Goal: Task Accomplishment & Management: Manage account settings

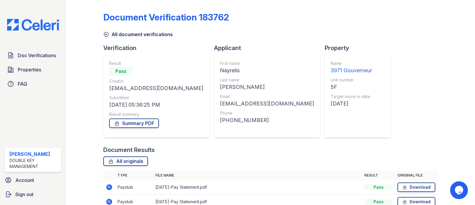
scroll to position [6, 0]
click at [50, 52] on span "Doc Verifications" at bounding box center [37, 55] width 38 height 7
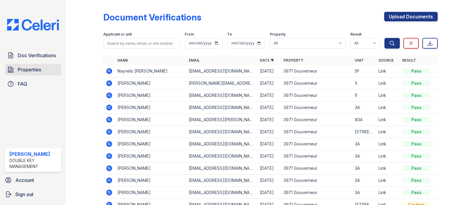
click at [32, 70] on span "Properties" at bounding box center [29, 69] width 23 height 7
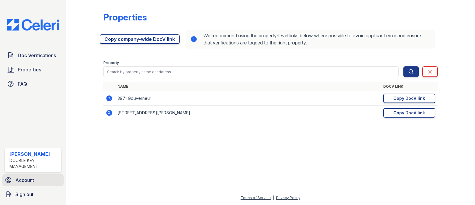
click at [28, 176] on span "Account" at bounding box center [24, 179] width 19 height 7
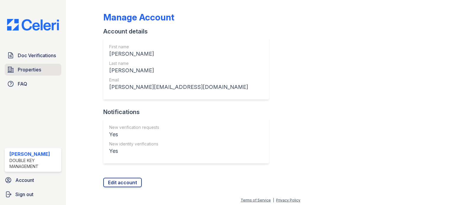
scroll to position [2, 0]
click at [23, 192] on span "Sign out" at bounding box center [24, 194] width 18 height 7
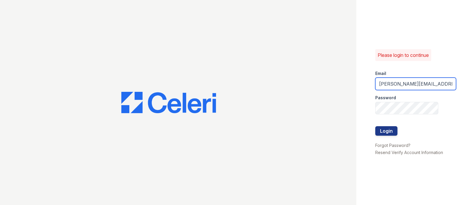
click at [399, 78] on input "raymond@bohemiarealtygroup.com" at bounding box center [415, 84] width 81 height 12
type input "raymond+jaygroup@bohemiarealtygroup.com"
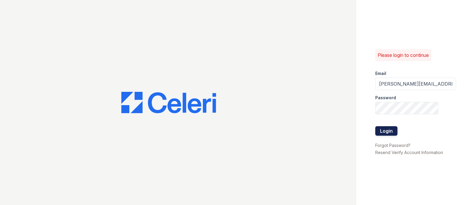
click at [389, 126] on button "Login" at bounding box center [386, 130] width 22 height 9
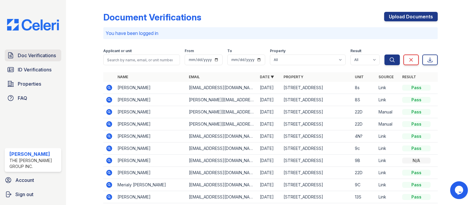
click at [40, 52] on span "Doc Verifications" at bounding box center [37, 55] width 38 height 7
